Goal: Task Accomplishment & Management: Manage account settings

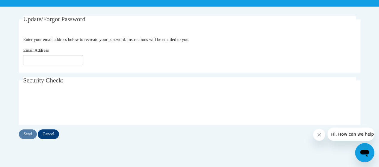
scroll to position [106, 0]
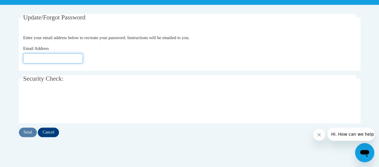
click at [39, 58] on input "Email Address" at bounding box center [53, 58] width 60 height 10
type input "[EMAIL_ADDRESS][DOMAIN_NAME]"
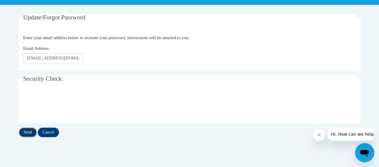
click at [29, 132] on input "Send" at bounding box center [28, 133] width 18 height 10
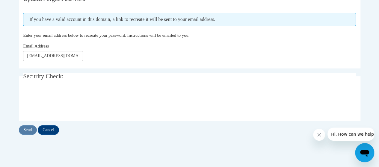
scroll to position [125, 0]
